Goal: Task Accomplishment & Management: Use online tool/utility

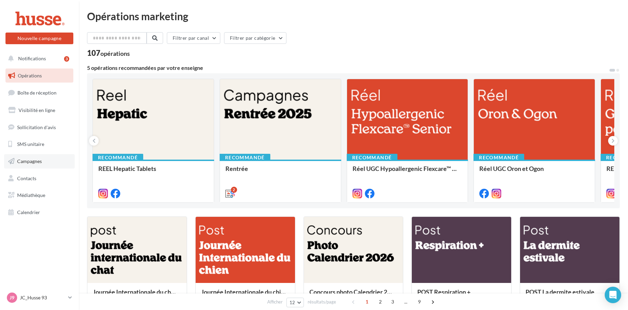
click at [25, 161] on span "Campagnes" at bounding box center [29, 161] width 25 height 6
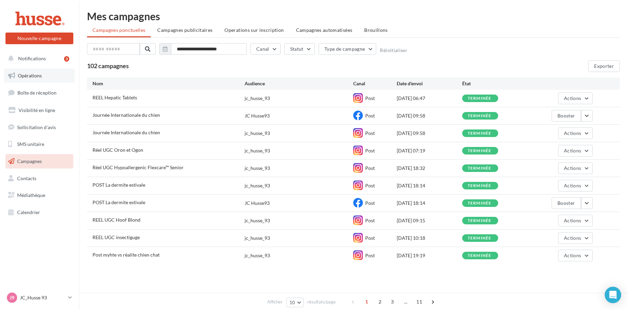
click at [28, 76] on span "Opérations" at bounding box center [30, 76] width 24 height 6
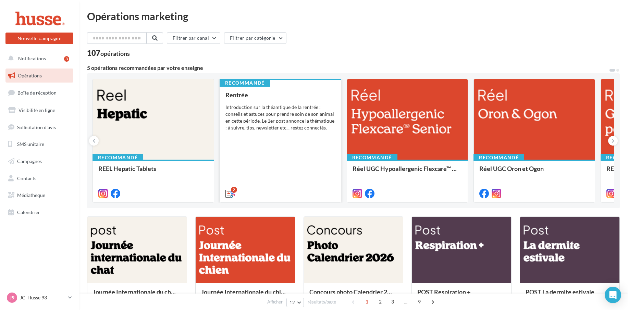
click at [273, 136] on div "Rentrée Introduction sur la théamtique de la rentrée : conseils et astuces pour…" at bounding box center [280, 143] width 110 height 105
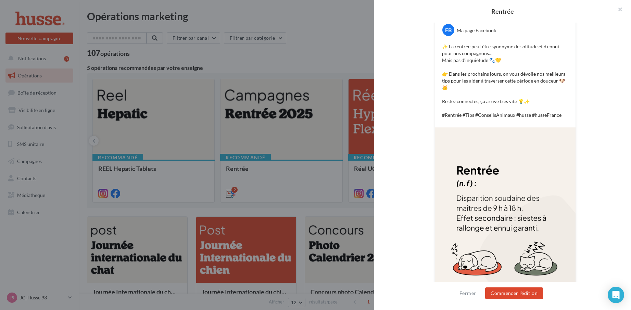
scroll to position [161, 0]
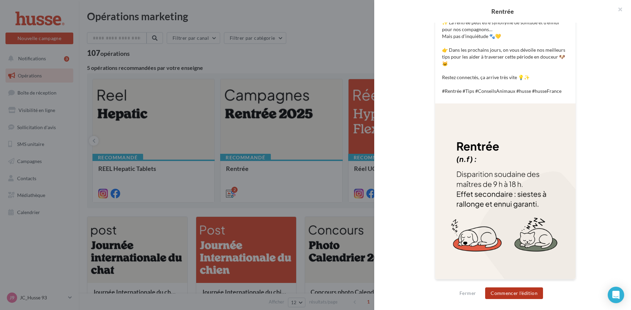
click at [515, 291] on button "Commencer l'édition" at bounding box center [514, 293] width 58 height 12
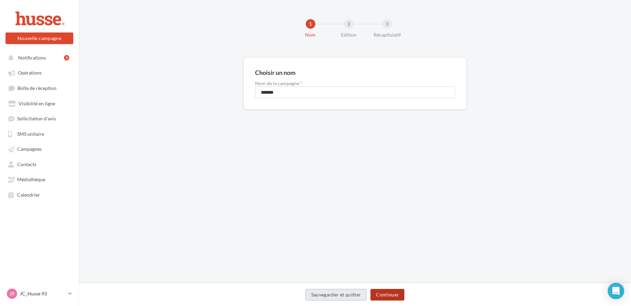
click at [392, 295] on button "Continuer" at bounding box center [387, 295] width 34 height 12
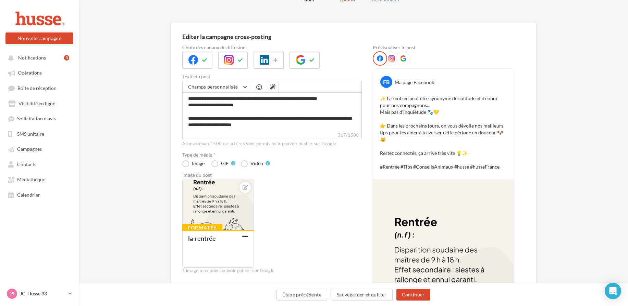
scroll to position [47, 0]
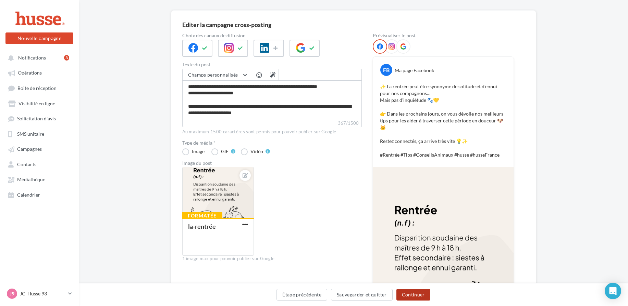
click at [418, 293] on button "Continuer" at bounding box center [413, 295] width 34 height 12
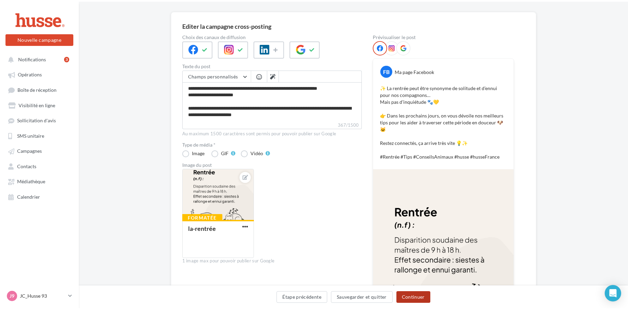
scroll to position [0, 0]
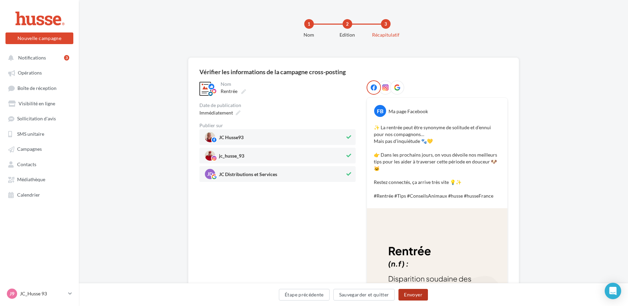
click at [413, 295] on button "Envoyer" at bounding box center [412, 295] width 29 height 12
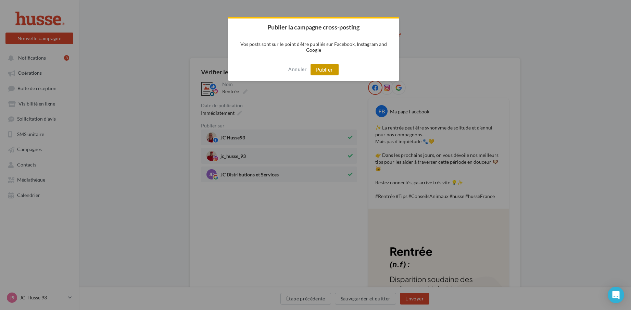
click at [326, 68] on button "Publier" at bounding box center [325, 70] width 28 height 12
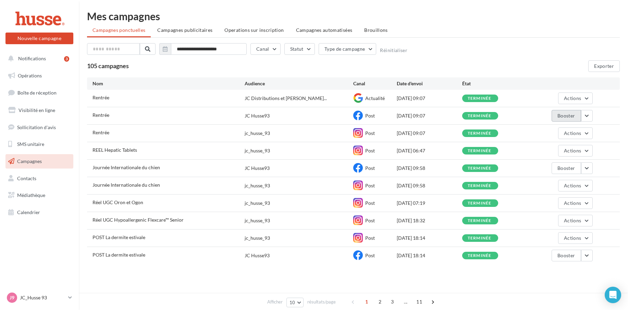
click at [567, 115] on button "Booster" at bounding box center [565, 116] width 29 height 12
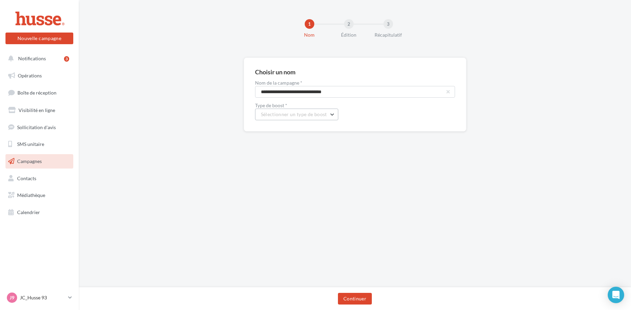
click at [332, 114] on button "Sélectionner un type de boost" at bounding box center [296, 115] width 83 height 12
click at [425, 193] on div "**********" at bounding box center [355, 143] width 552 height 287
